Goal: Task Accomplishment & Management: Use online tool/utility

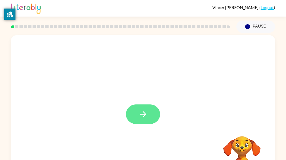
click at [149, 118] on button "button" at bounding box center [143, 113] width 34 height 19
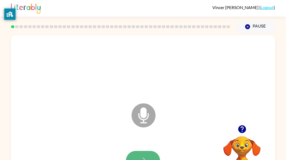
click at [145, 156] on icon "button" at bounding box center [142, 160] width 9 height 9
click at [144, 155] on button "button" at bounding box center [143, 160] width 34 height 19
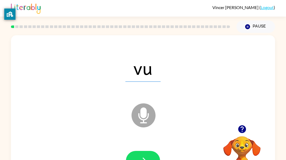
click at [142, 153] on button "button" at bounding box center [143, 160] width 34 height 19
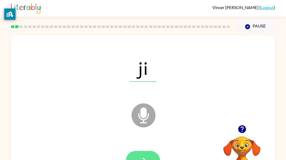
click at [142, 154] on button "button" at bounding box center [143, 160] width 34 height 19
click at [142, 155] on button "button" at bounding box center [143, 160] width 34 height 19
click at [141, 155] on button "button" at bounding box center [143, 160] width 34 height 19
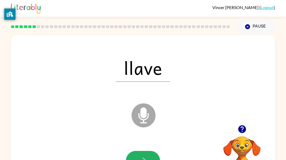
click at [141, 155] on button "button" at bounding box center [143, 160] width 34 height 19
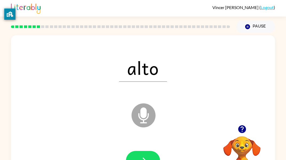
click at [141, 155] on button "button" at bounding box center [143, 160] width 34 height 19
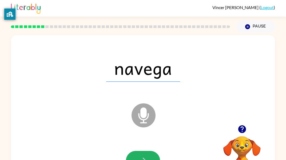
click at [141, 155] on button "button" at bounding box center [143, 160] width 34 height 19
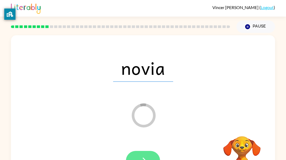
click at [137, 156] on button "button" at bounding box center [143, 160] width 34 height 19
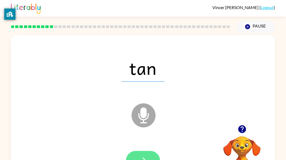
click at [137, 155] on button "button" at bounding box center [143, 160] width 34 height 19
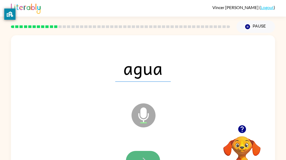
click at [137, 155] on button "button" at bounding box center [143, 160] width 34 height 19
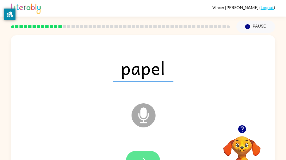
click at [136, 155] on button "button" at bounding box center [143, 160] width 34 height 19
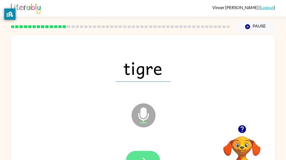
click at [136, 157] on button "button" at bounding box center [143, 160] width 34 height 19
click at [136, 157] on div at bounding box center [143, 160] width 34 height 19
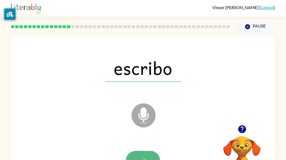
click at [137, 158] on button "button" at bounding box center [143, 160] width 34 height 19
click at [137, 158] on div at bounding box center [143, 160] width 34 height 19
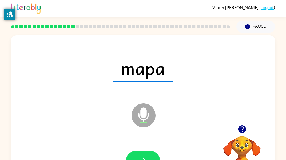
click at [137, 158] on button "button" at bounding box center [143, 160] width 34 height 19
click at [137, 158] on div at bounding box center [143, 160] width 34 height 19
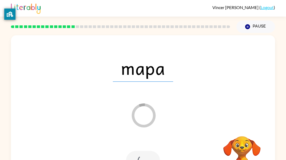
click at [137, 158] on div at bounding box center [143, 160] width 34 height 19
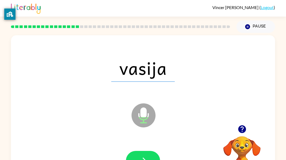
click at [137, 158] on button "button" at bounding box center [143, 160] width 34 height 19
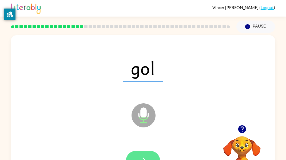
click at [137, 158] on button "button" at bounding box center [143, 160] width 34 height 19
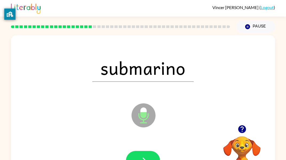
click at [137, 158] on button "button" at bounding box center [143, 160] width 34 height 19
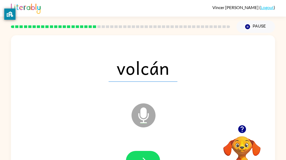
click at [137, 158] on button "button" at bounding box center [143, 160] width 34 height 19
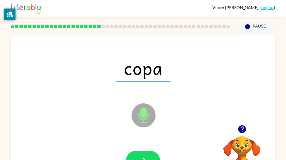
click at [137, 158] on button "button" at bounding box center [143, 160] width 34 height 19
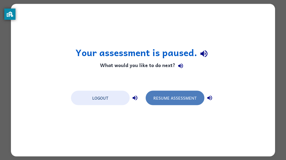
click at [178, 95] on button "Resume Assessment" at bounding box center [175, 97] width 59 height 14
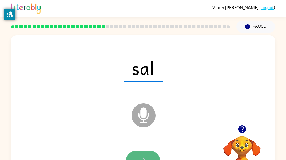
click at [143, 156] on icon "button" at bounding box center [142, 160] width 9 height 9
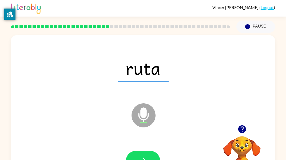
click at [143, 156] on icon "button" at bounding box center [142, 160] width 9 height 9
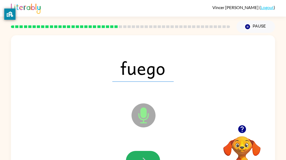
click at [143, 156] on icon "button" at bounding box center [142, 160] width 9 height 9
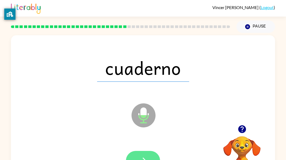
click at [143, 157] on icon "button" at bounding box center [143, 160] width 6 height 6
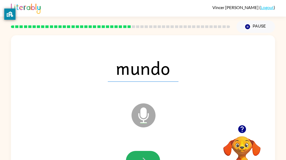
click at [143, 157] on icon "button" at bounding box center [143, 160] width 6 height 6
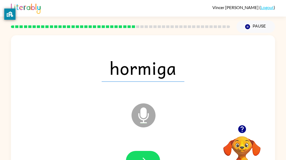
click at [143, 157] on icon "button" at bounding box center [143, 160] width 6 height 6
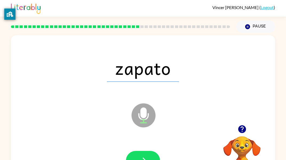
click at [143, 157] on icon "button" at bounding box center [143, 160] width 6 height 6
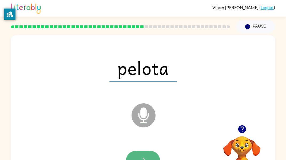
click at [143, 157] on icon "button" at bounding box center [143, 160] width 6 height 6
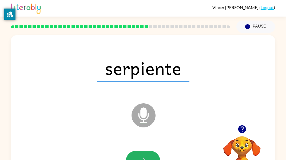
click at [143, 157] on icon "button" at bounding box center [143, 160] width 6 height 6
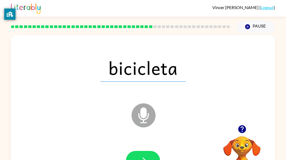
click at [143, 157] on icon "button" at bounding box center [143, 160] width 6 height 6
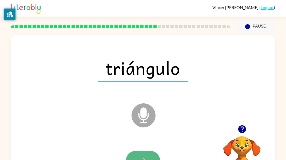
click at [142, 153] on button "button" at bounding box center [143, 160] width 34 height 19
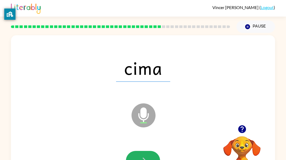
click at [142, 153] on button "button" at bounding box center [143, 160] width 34 height 19
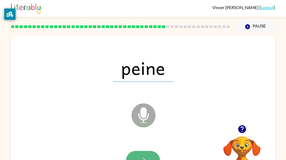
click at [143, 152] on button "button" at bounding box center [143, 160] width 34 height 19
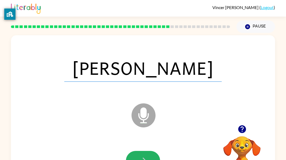
click at [143, 152] on button "button" at bounding box center [143, 160] width 34 height 19
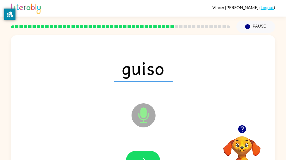
click at [143, 152] on button "button" at bounding box center [143, 160] width 34 height 19
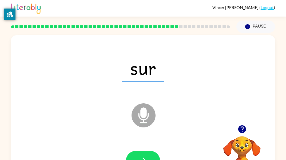
click at [143, 152] on button "button" at bounding box center [143, 160] width 34 height 19
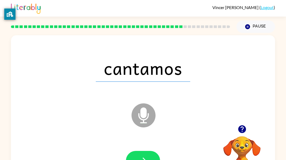
click at [184, 153] on div at bounding box center [142, 161] width 253 height 44
click at [140, 154] on button "button" at bounding box center [143, 160] width 34 height 19
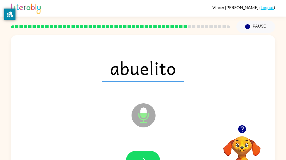
click at [140, 154] on button "button" at bounding box center [143, 160] width 34 height 19
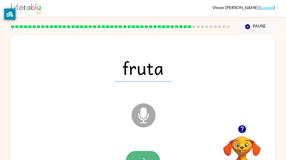
click at [140, 154] on button "button" at bounding box center [143, 160] width 34 height 19
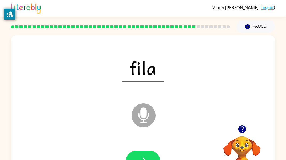
click at [140, 154] on button "button" at bounding box center [143, 160] width 34 height 19
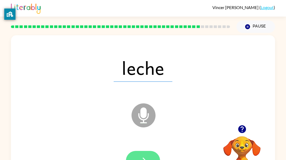
click at [140, 154] on button "button" at bounding box center [143, 160] width 34 height 19
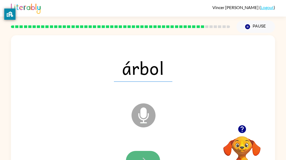
click at [140, 154] on button "button" at bounding box center [143, 160] width 34 height 19
click at [140, 154] on div at bounding box center [143, 160] width 34 height 19
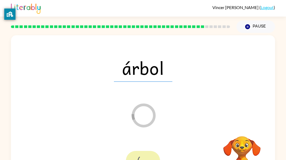
click at [140, 154] on div at bounding box center [143, 160] width 34 height 19
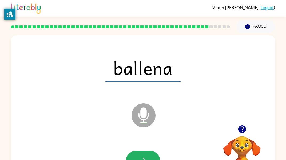
click at [140, 154] on button "button" at bounding box center [143, 160] width 34 height 19
click at [140, 154] on div at bounding box center [143, 160] width 34 height 19
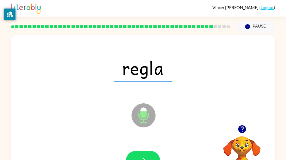
click at [140, 154] on button "button" at bounding box center [143, 160] width 34 height 19
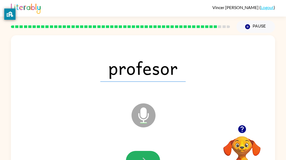
click at [139, 154] on button "button" at bounding box center [143, 160] width 34 height 19
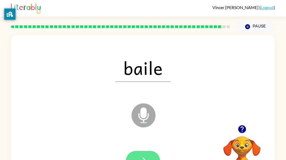
click at [138, 155] on button "button" at bounding box center [143, 160] width 34 height 19
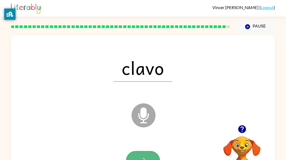
click at [138, 156] on icon "button" at bounding box center [142, 160] width 9 height 9
